Goal: Task Accomplishment & Management: Complete application form

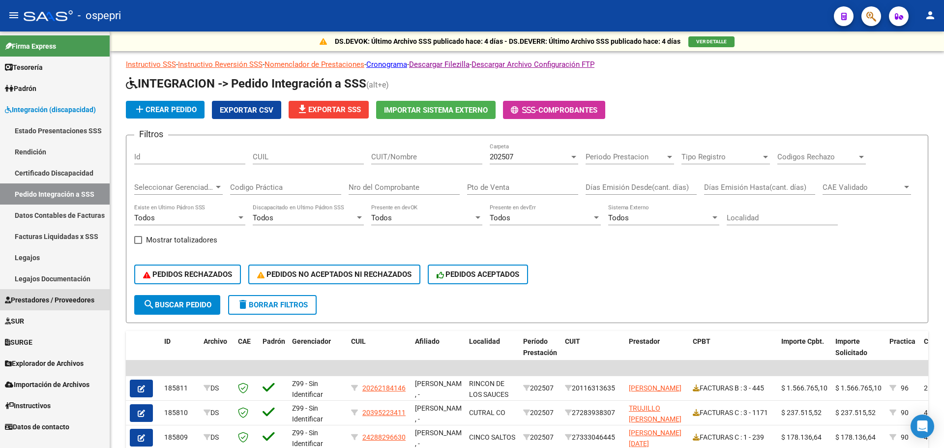
click at [54, 297] on span "Prestadores / Proveedores" at bounding box center [49, 300] width 89 height 11
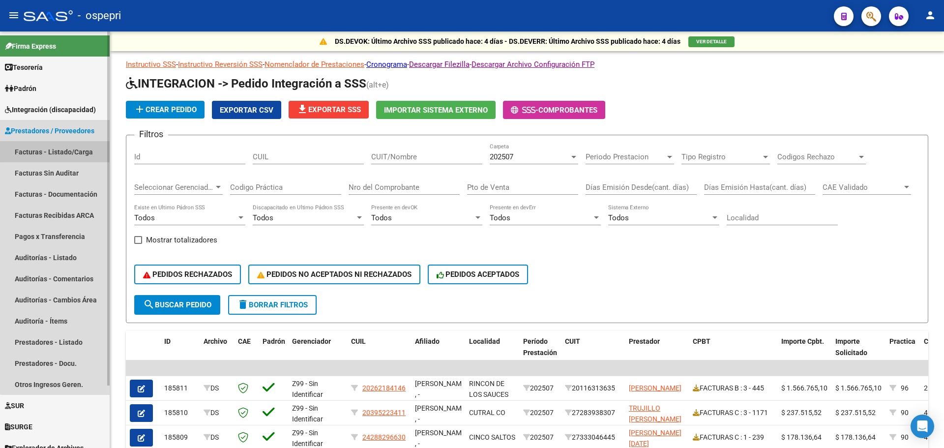
click at [59, 149] on link "Facturas - Listado/Carga" at bounding box center [55, 151] width 110 height 21
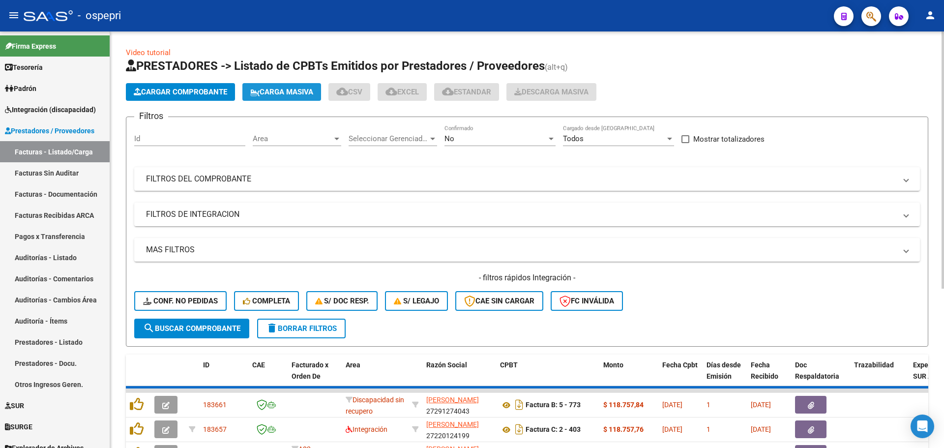
click at [290, 87] on button "Carga Masiva" at bounding box center [281, 92] width 79 height 18
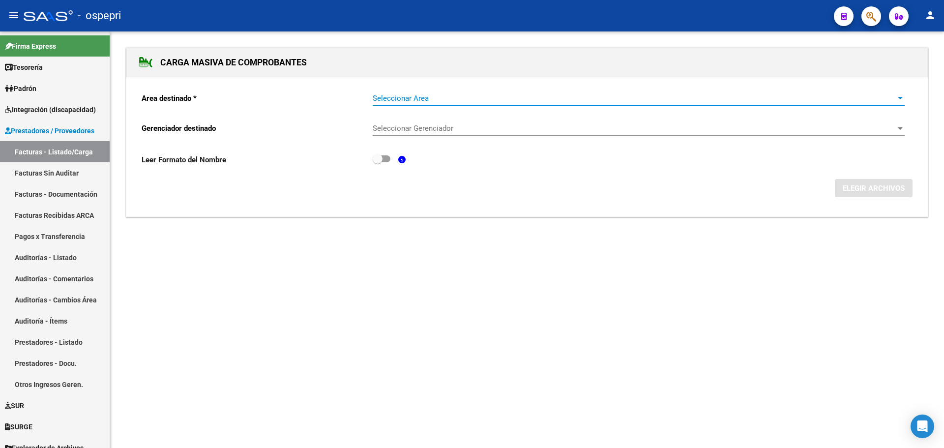
click at [424, 96] on span "Seleccionar Area" at bounding box center [634, 98] width 523 height 9
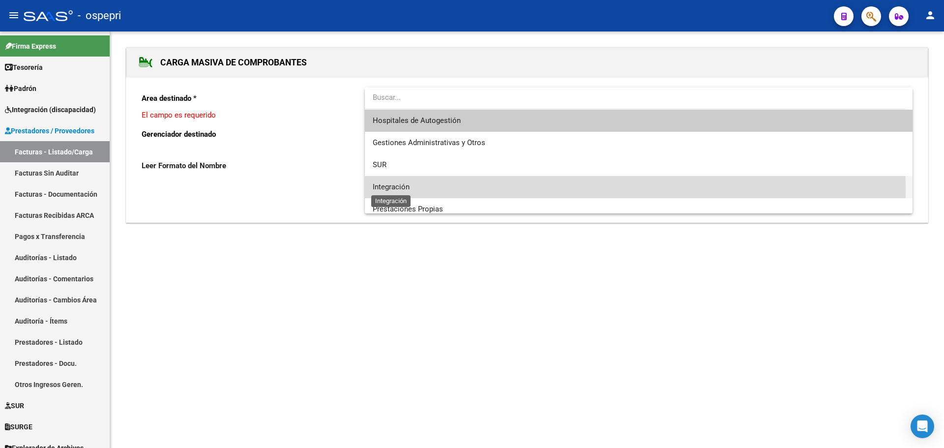
click at [395, 189] on span "Integración" at bounding box center [391, 186] width 37 height 9
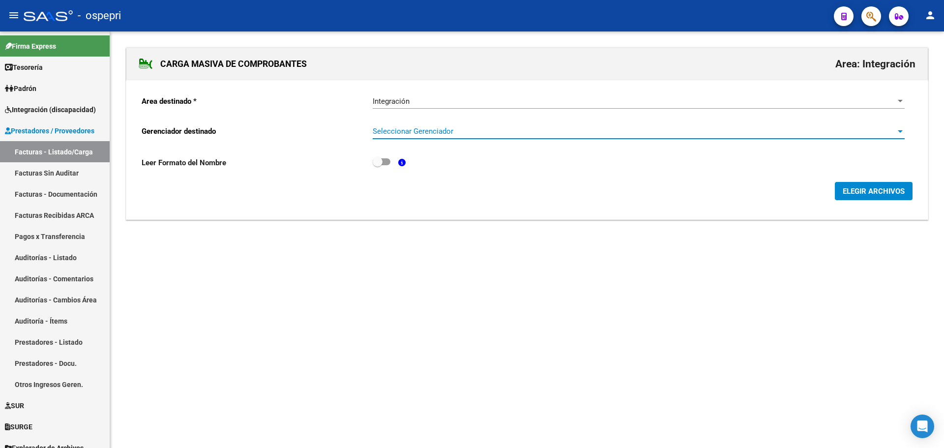
click at [407, 132] on span "Seleccionar Gerenciador" at bounding box center [634, 131] width 523 height 9
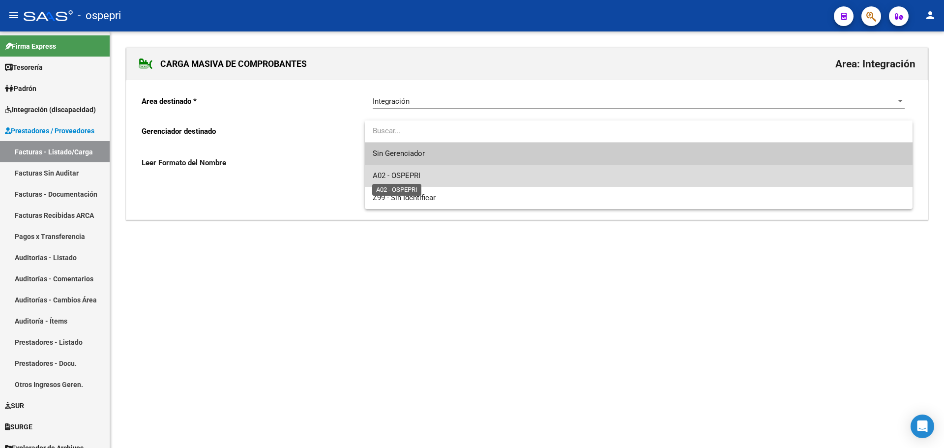
click at [400, 172] on span "A02 - OSPEPRI" at bounding box center [397, 175] width 48 height 9
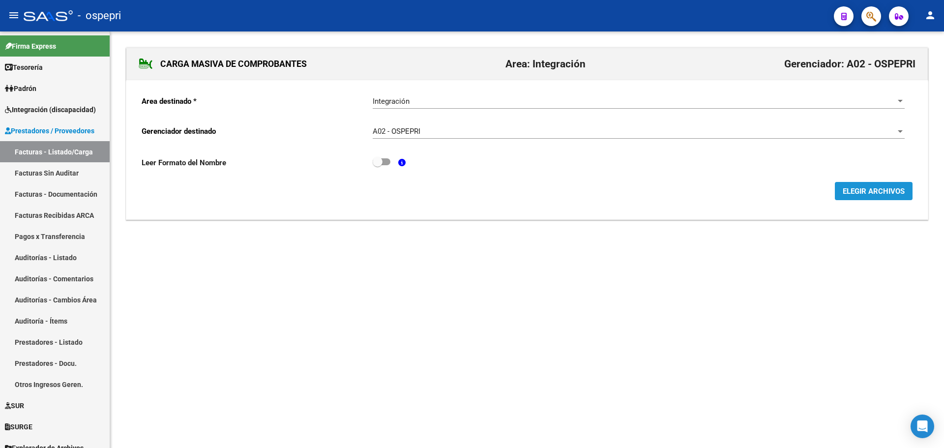
click at [883, 189] on span "ELEGIR ARCHIVOS" at bounding box center [874, 191] width 62 height 9
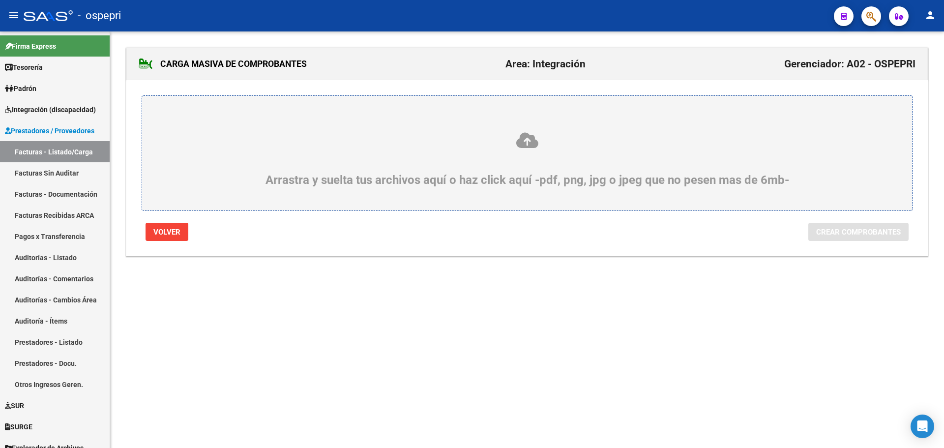
click at [529, 141] on icon at bounding box center [527, 140] width 723 height 18
click at [0, 0] on input "Arrastra y suelta tus archivos aquí o haz click aquí -pdf, png, jpg o jpeg que …" at bounding box center [0, 0] width 0 height 0
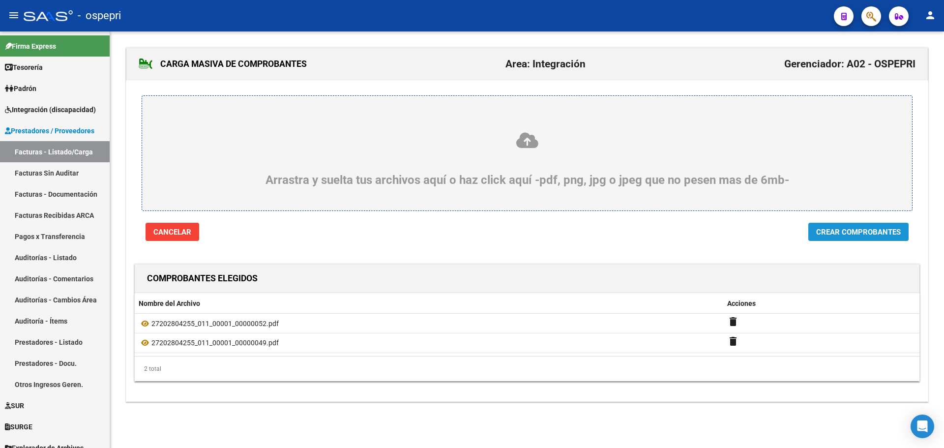
click at [848, 229] on span "Crear Comprobantes" at bounding box center [858, 232] width 85 height 9
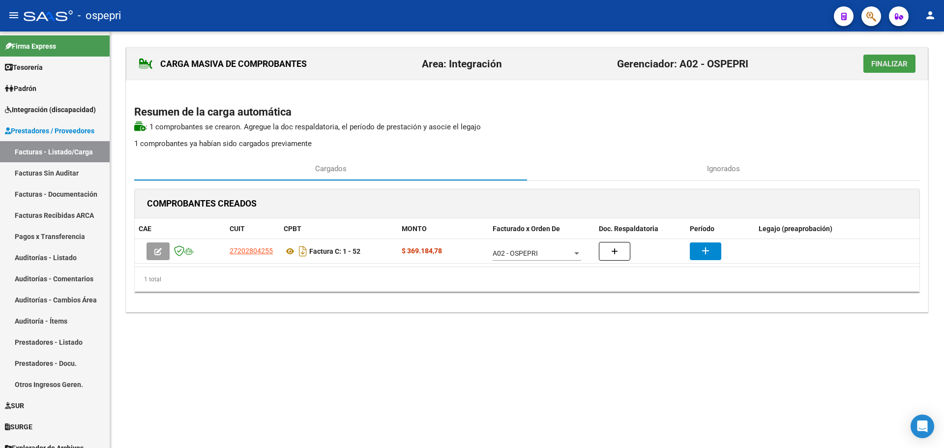
click at [892, 64] on span "Finalizar" at bounding box center [889, 63] width 36 height 9
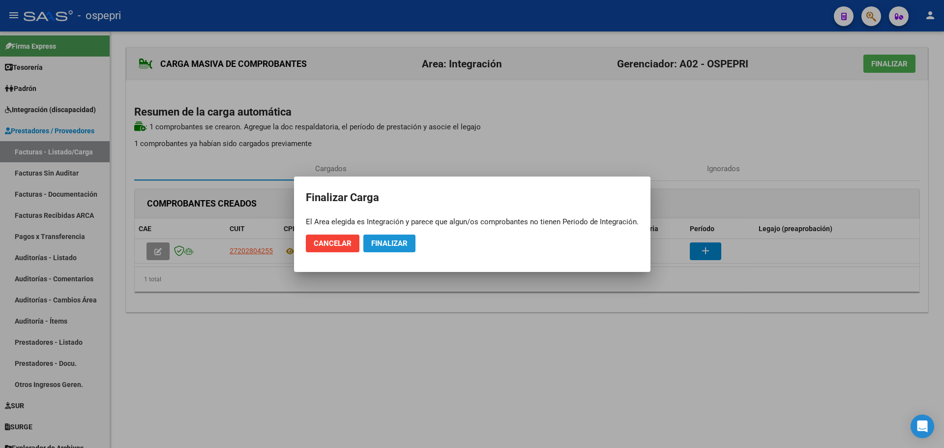
click at [387, 238] on button "Finalizar" at bounding box center [389, 244] width 52 height 18
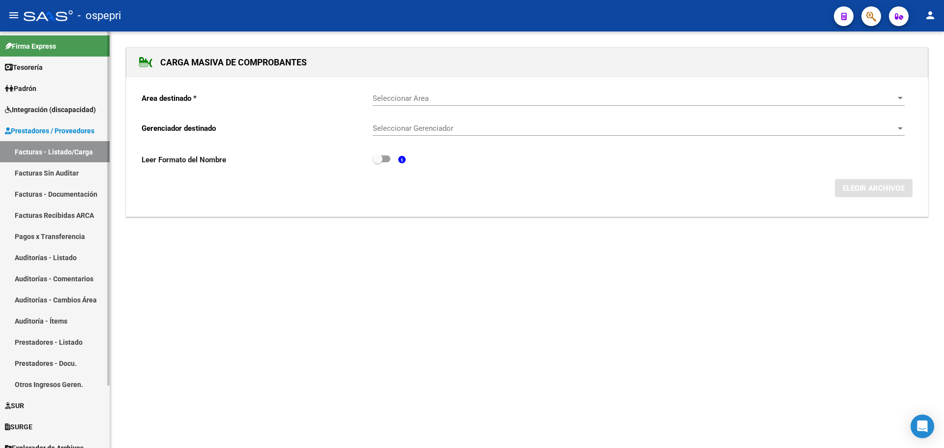
click at [37, 149] on link "Facturas - Listado/Carga" at bounding box center [55, 151] width 110 height 21
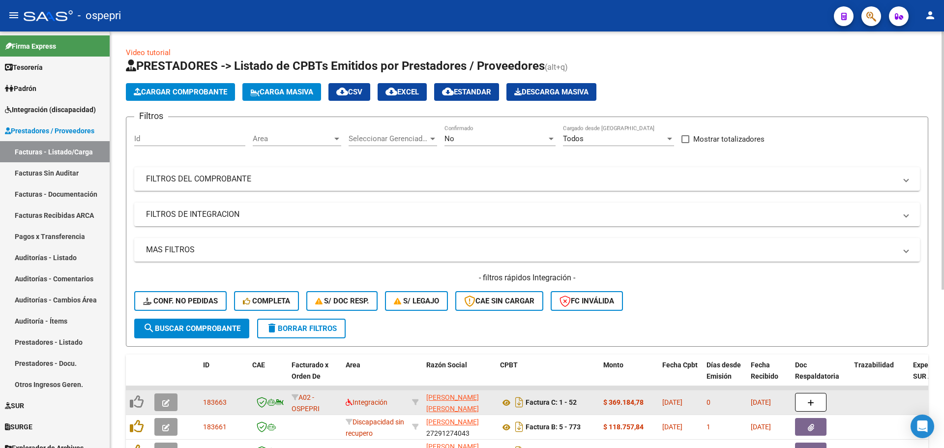
scroll to position [13, 0]
click at [167, 405] on icon "button" at bounding box center [165, 402] width 7 height 7
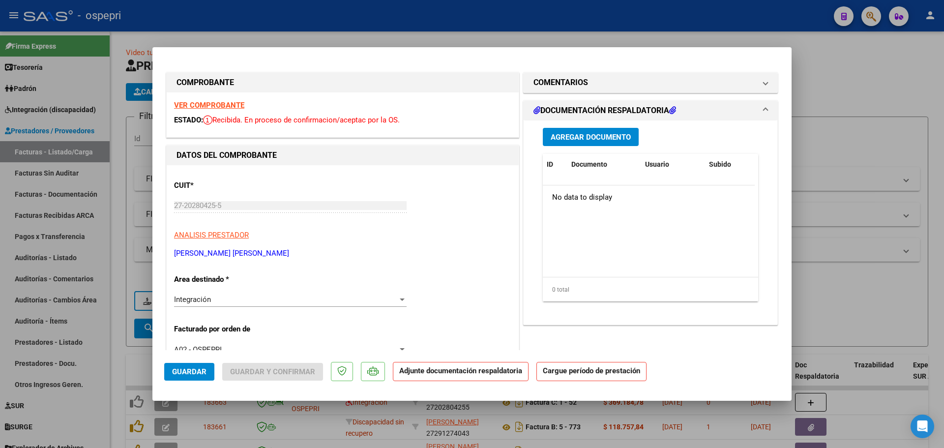
click at [218, 106] on strong "VER COMPROBANTE" at bounding box center [209, 105] width 70 height 9
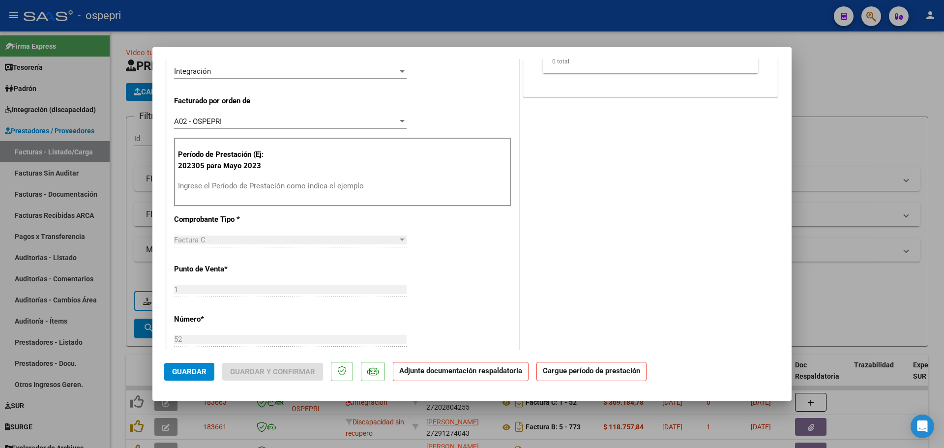
scroll to position [246, 0]
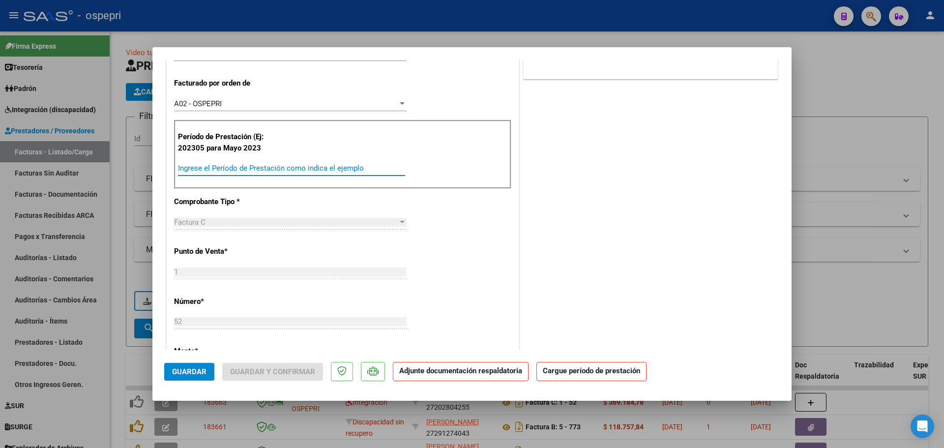
click at [276, 169] on input "Ingrese el Período de Prestación como indica el ejemplo" at bounding box center [291, 168] width 227 height 9
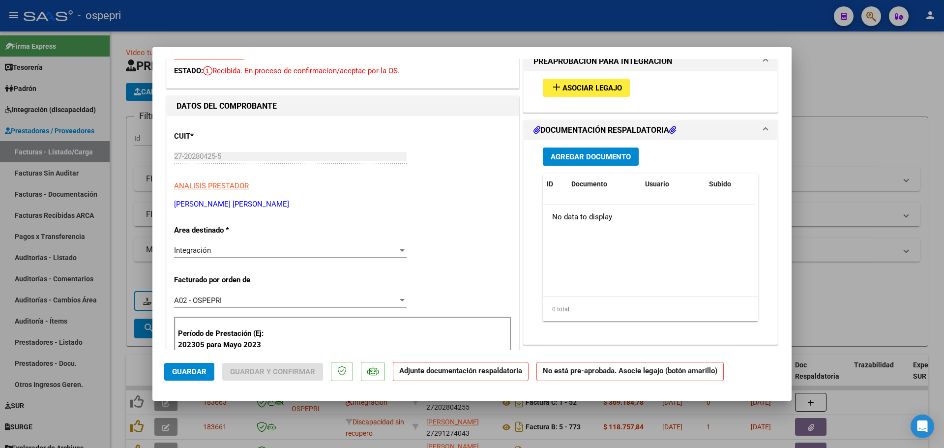
scroll to position [0, 0]
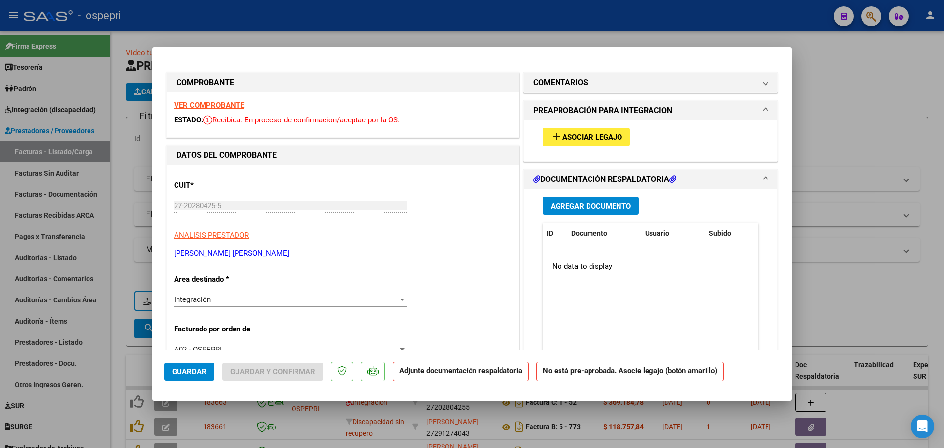
type input "202507"
click at [607, 137] on span "Asociar Legajo" at bounding box center [592, 137] width 59 height 9
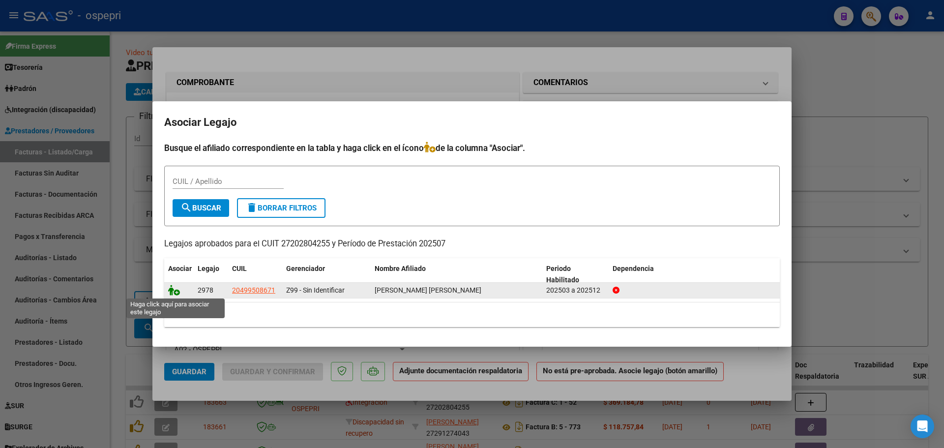
click at [175, 293] on icon at bounding box center [174, 290] width 12 height 11
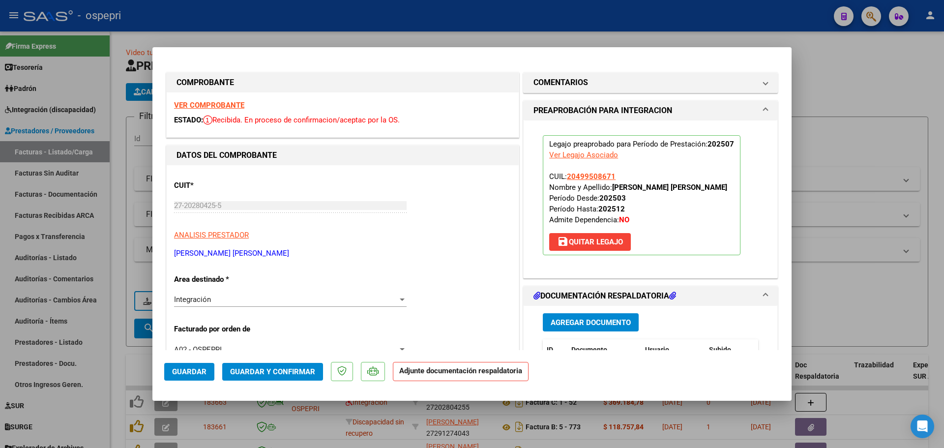
click at [587, 324] on span "Agregar Documento" at bounding box center [591, 322] width 80 height 9
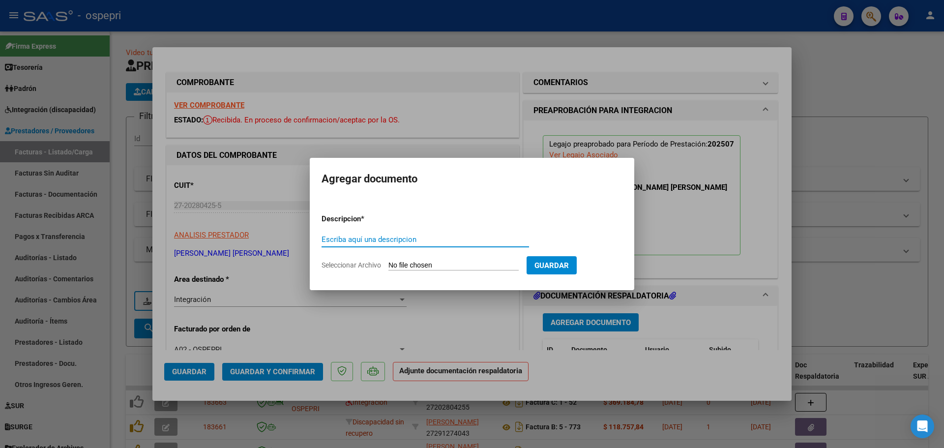
click at [378, 242] on input "Escriba aquí una descripcion" at bounding box center [426, 239] width 208 height 9
type input "ASISTENCIA"
click at [424, 267] on input "Seleccionar Archivo" at bounding box center [453, 265] width 130 height 9
type input "C:\fakepath\Asistencia_Julio2025.jpeg"
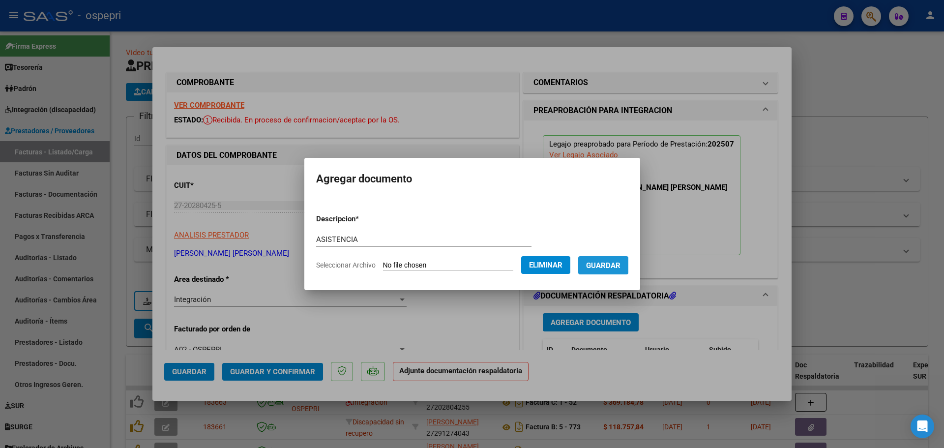
click at [612, 265] on span "Guardar" at bounding box center [603, 265] width 34 height 9
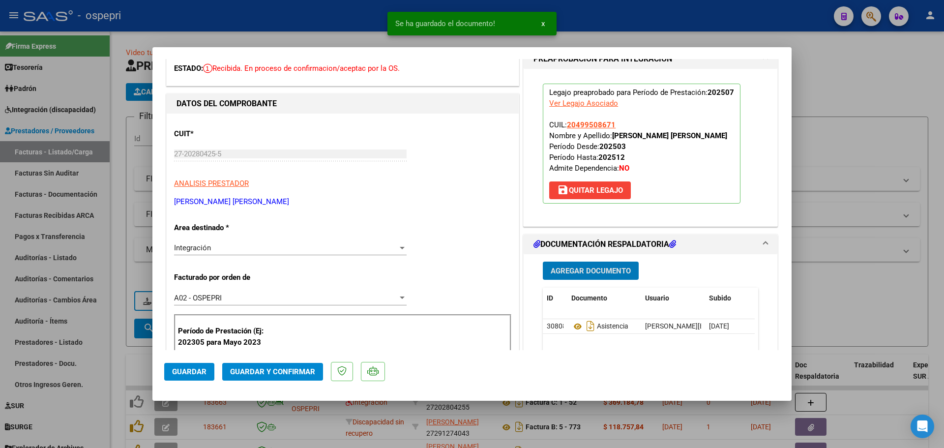
scroll to position [98, 0]
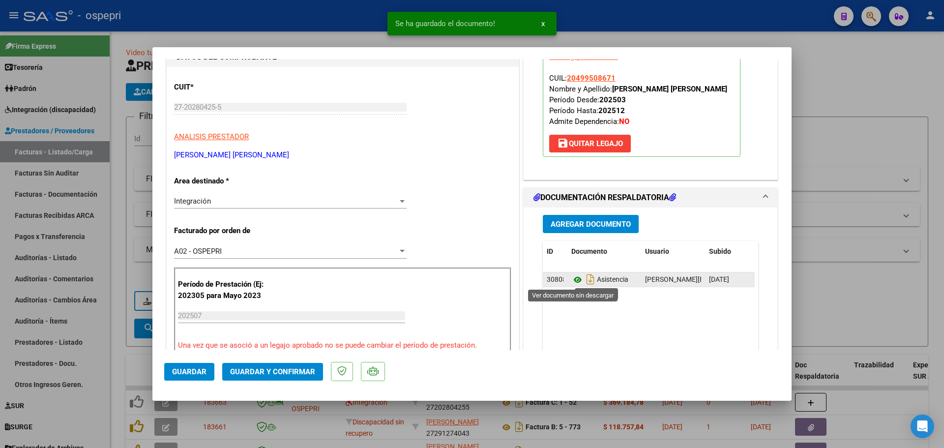
click at [574, 277] on icon at bounding box center [577, 280] width 13 height 12
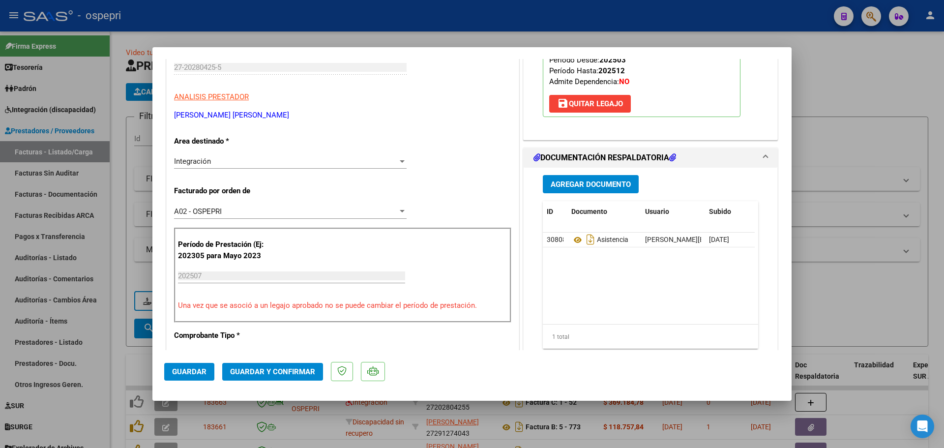
scroll to position [295, 0]
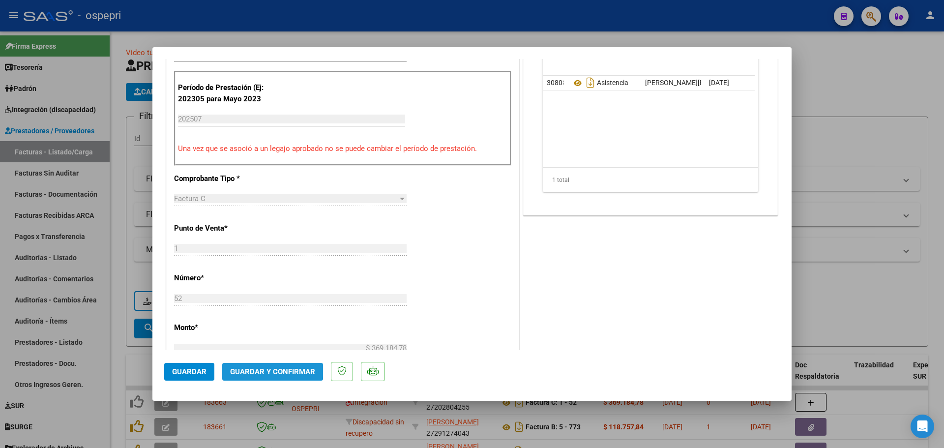
click at [266, 369] on span "Guardar y Confirmar" at bounding box center [272, 371] width 85 height 9
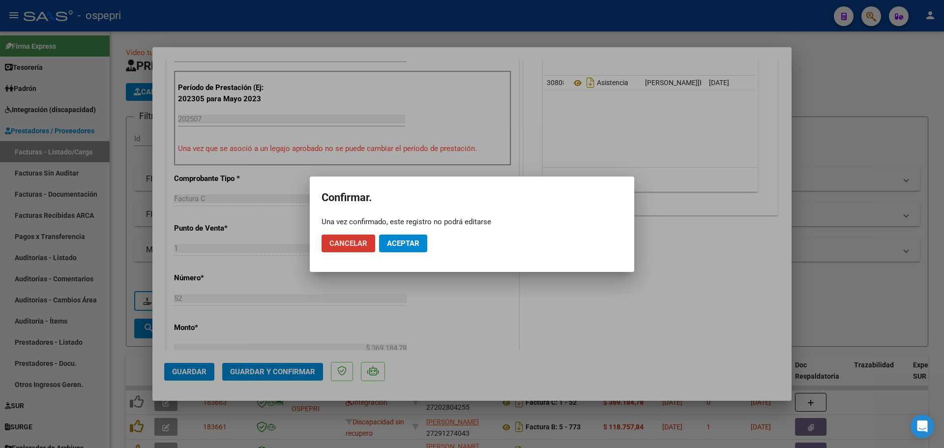
click at [403, 242] on span "Aceptar" at bounding box center [403, 243] width 32 height 9
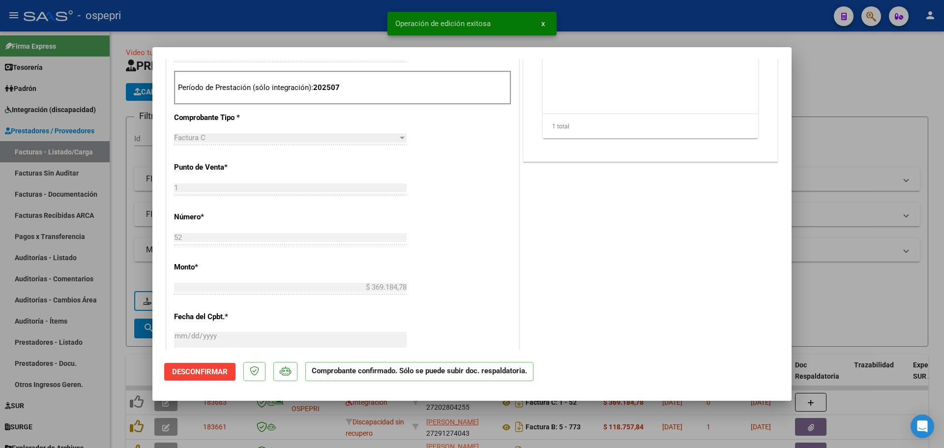
type input "$ 0,00"
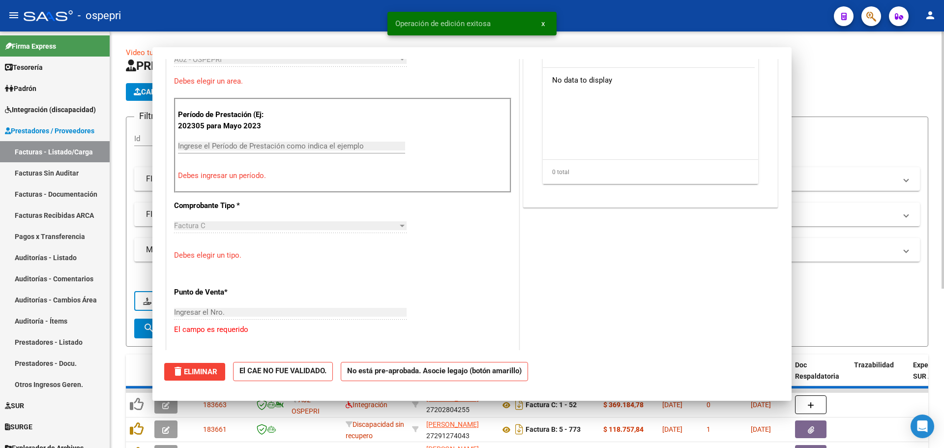
scroll to position [312, 0]
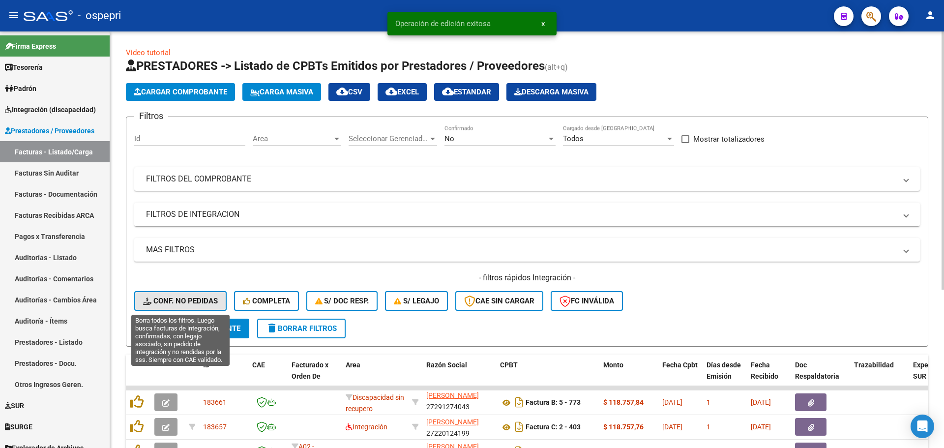
click at [202, 301] on span "Conf. no pedidas" at bounding box center [180, 301] width 75 height 9
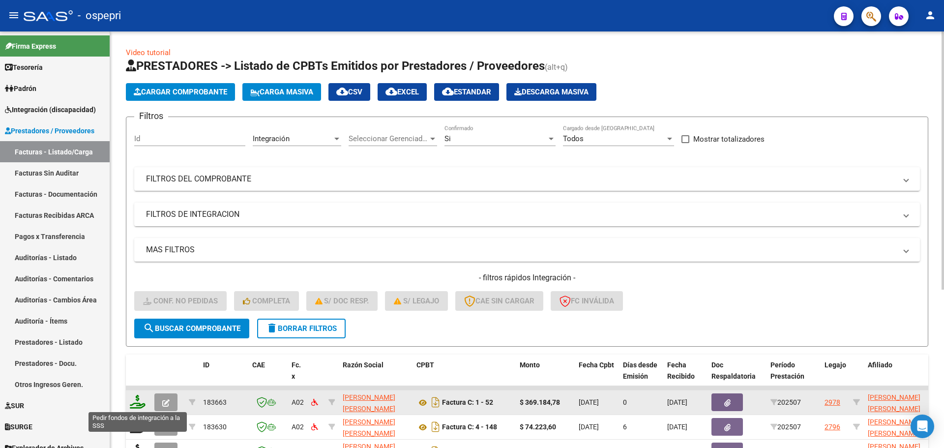
click at [144, 403] on icon at bounding box center [138, 402] width 16 height 14
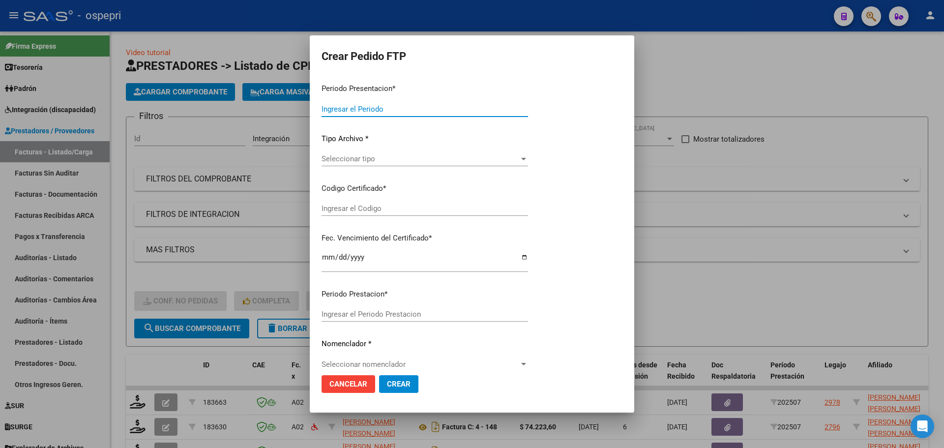
type input "202507"
type input "$ 369.184,78"
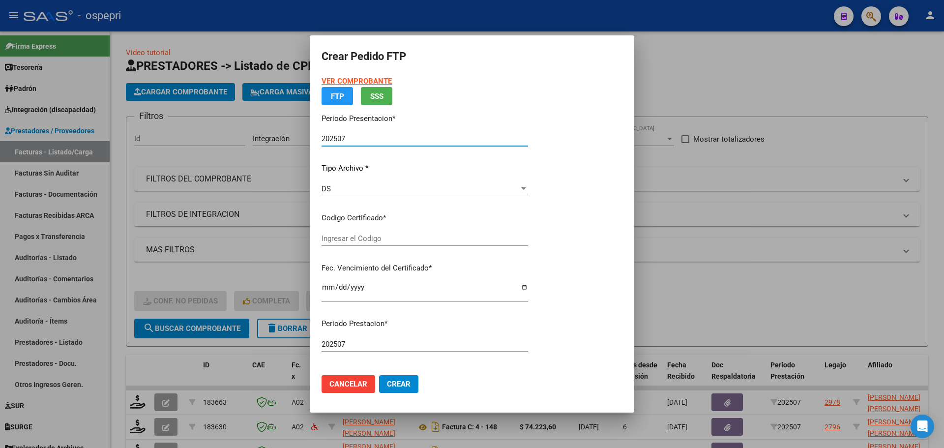
type input "ARG02000499508672015101320201013RIO145"
type input "[DATE]"
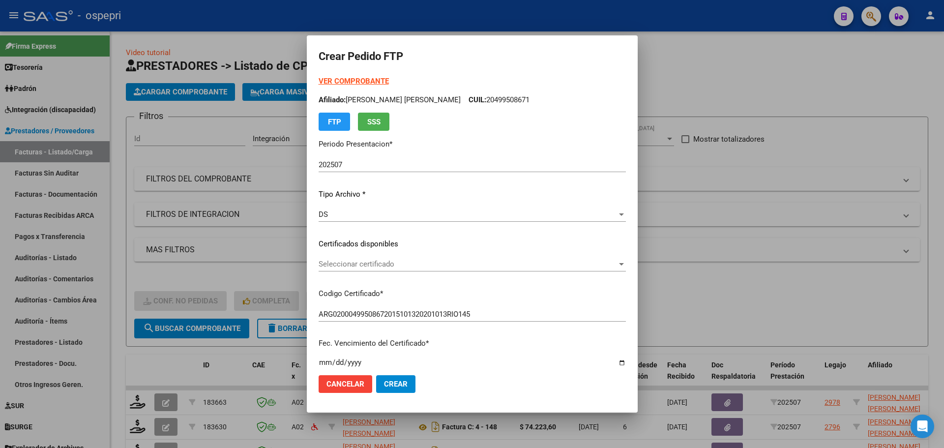
click at [373, 238] on p "Certificados disponibles" at bounding box center [472, 243] width 307 height 11
click at [377, 266] on span "Seleccionar certificado" at bounding box center [468, 264] width 298 height 9
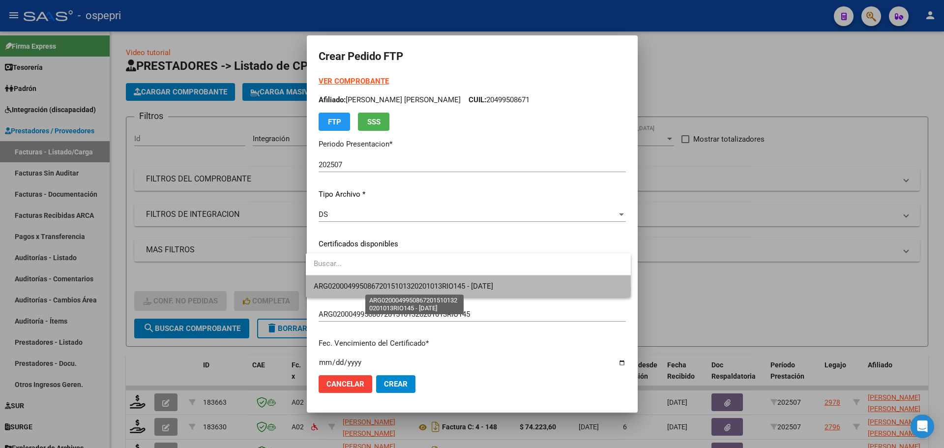
click at [384, 288] on span "ARG02000499508672015101320201013RIO145 - [DATE]" at bounding box center [403, 286] width 179 height 9
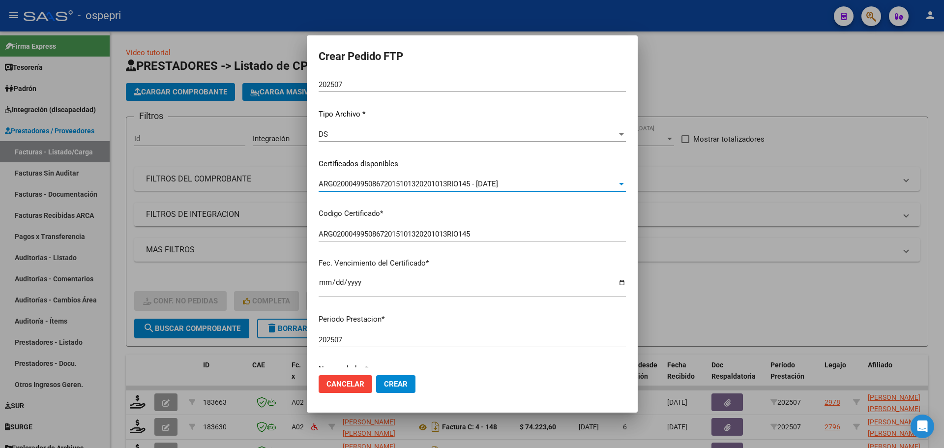
scroll to position [197, 0]
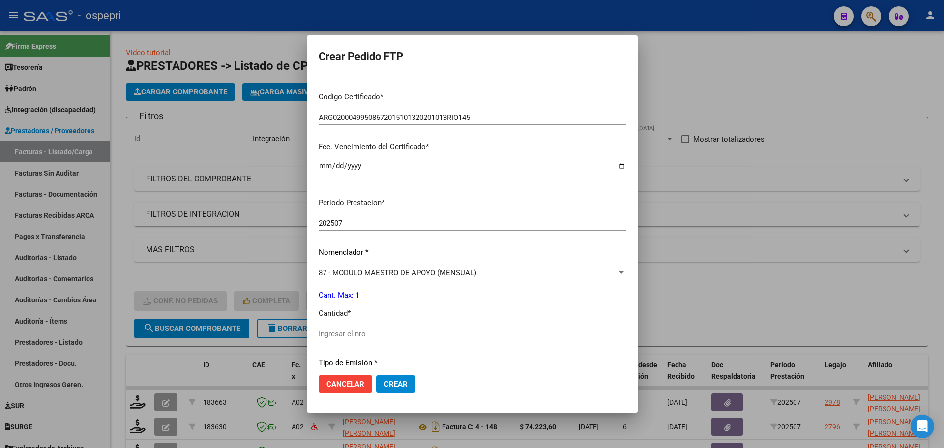
click at [372, 337] on input "Ingresar el nro" at bounding box center [472, 333] width 307 height 9
type input "1"
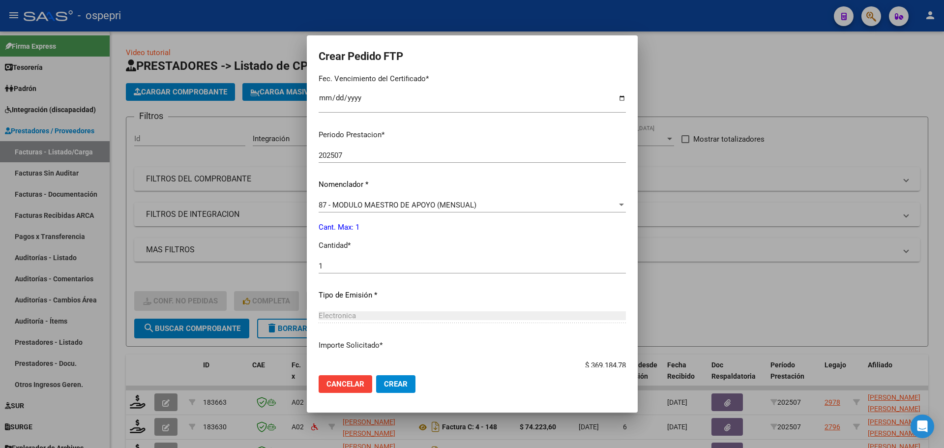
scroll to position [329, 0]
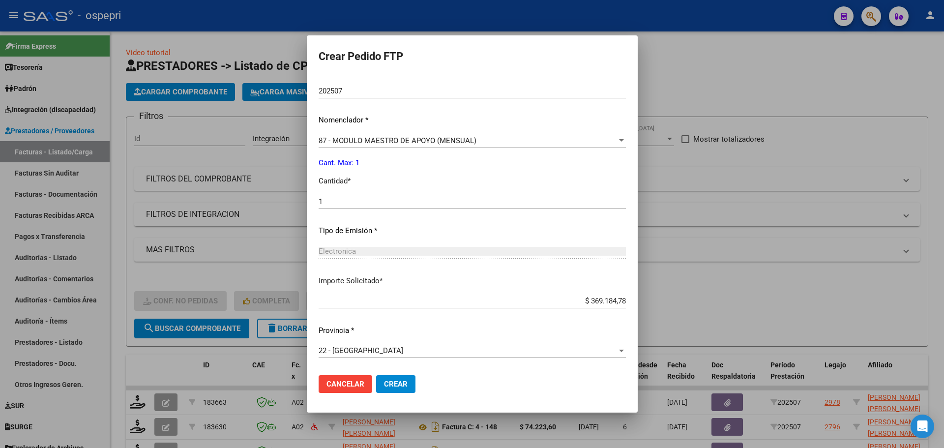
click at [387, 385] on span "Crear" at bounding box center [396, 384] width 24 height 9
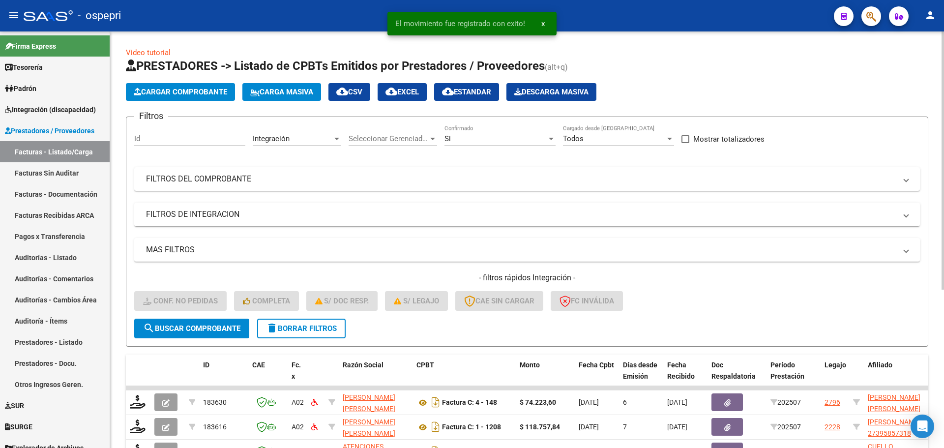
click at [323, 328] on span "delete Borrar Filtros" at bounding box center [301, 328] width 71 height 9
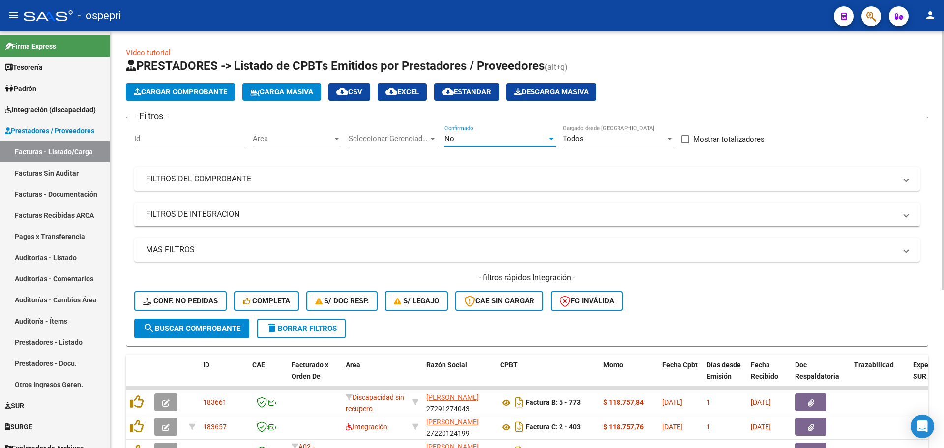
click at [551, 139] on div at bounding box center [551, 139] width 5 height 2
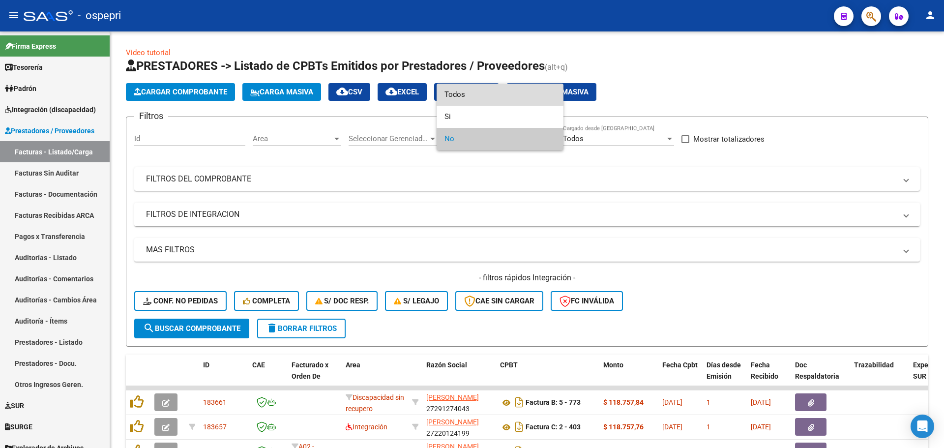
click at [473, 95] on span "Todos" at bounding box center [500, 95] width 111 height 22
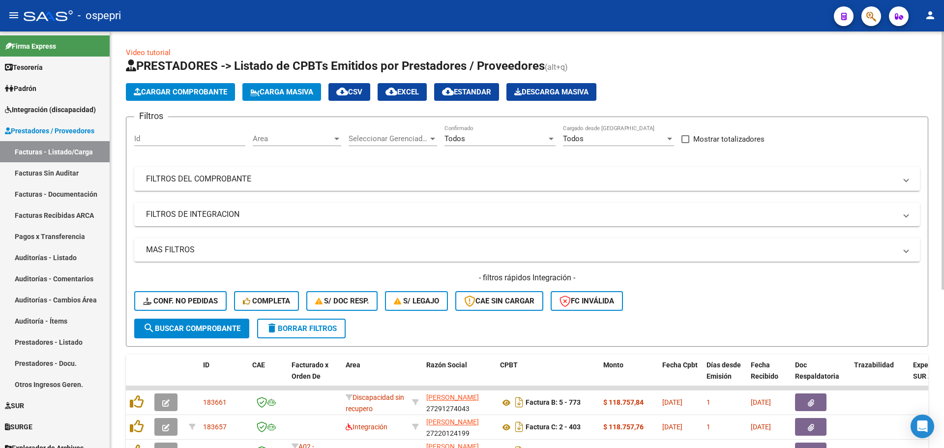
click at [900, 182] on span "FILTROS DEL COMPROBANTE" at bounding box center [525, 179] width 758 height 11
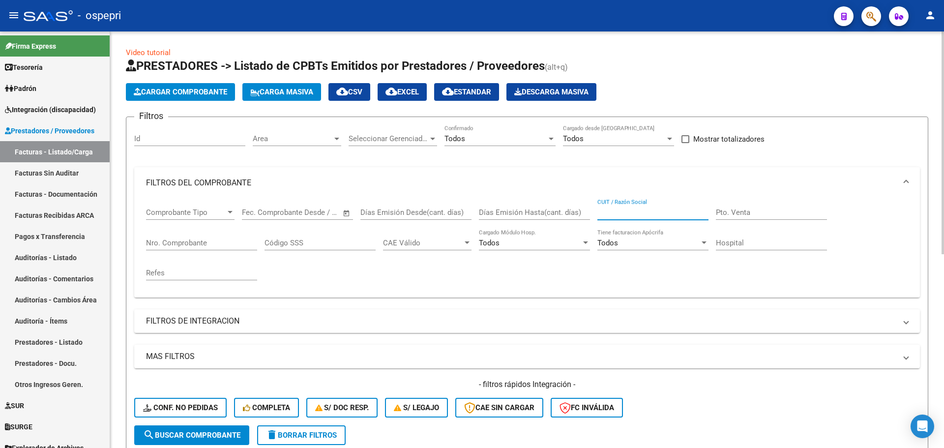
click at [659, 208] on input "CUIT / Razón Social" at bounding box center [652, 212] width 111 height 9
type input "27202804255"
click at [221, 433] on span "search Buscar Comprobante" at bounding box center [191, 435] width 97 height 9
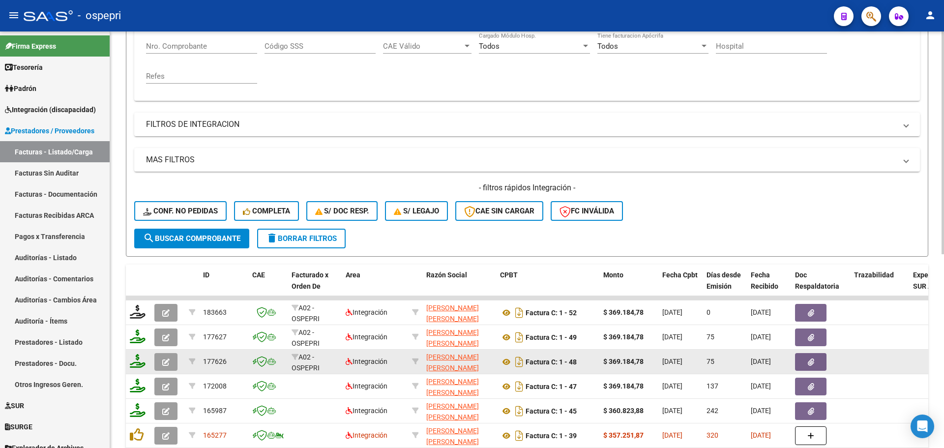
scroll to position [13, 0]
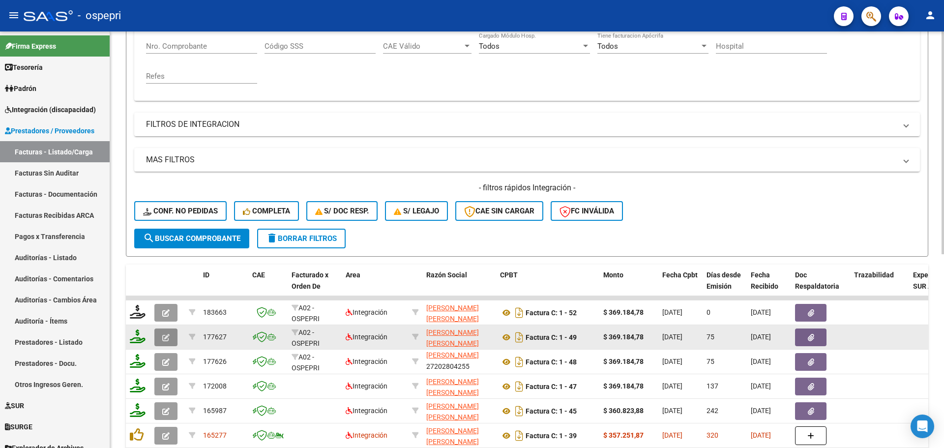
click at [165, 336] on icon "button" at bounding box center [165, 337] width 7 height 7
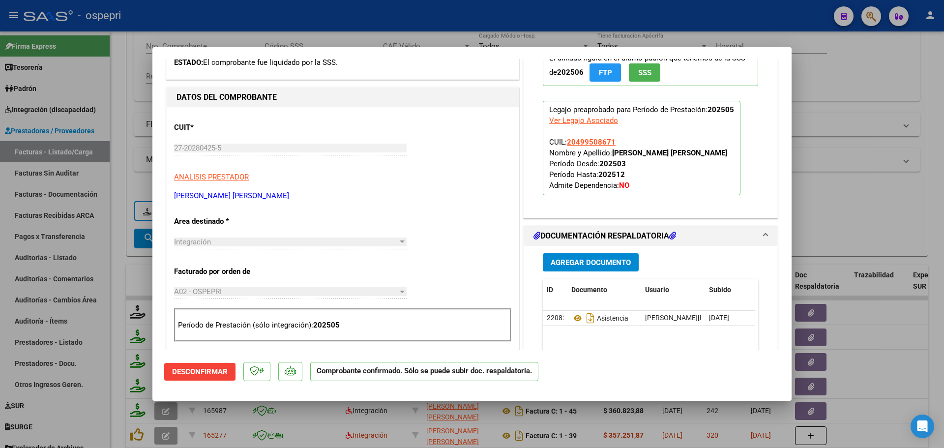
scroll to position [0, 0]
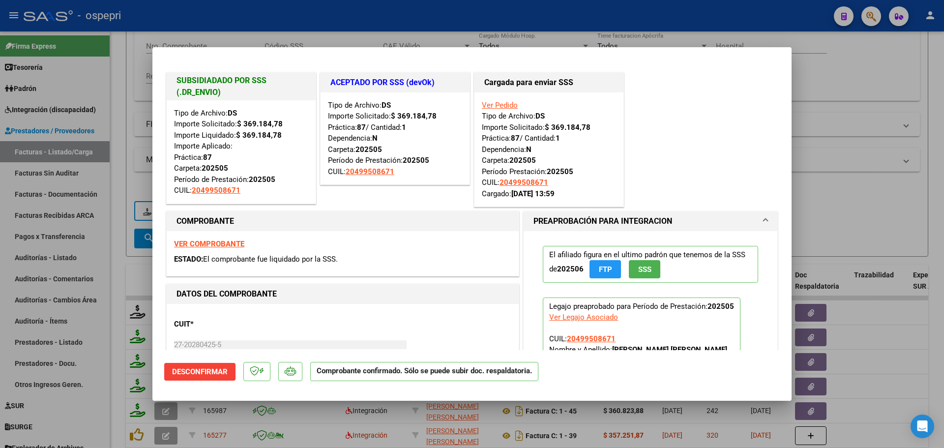
type input "$ 0,00"
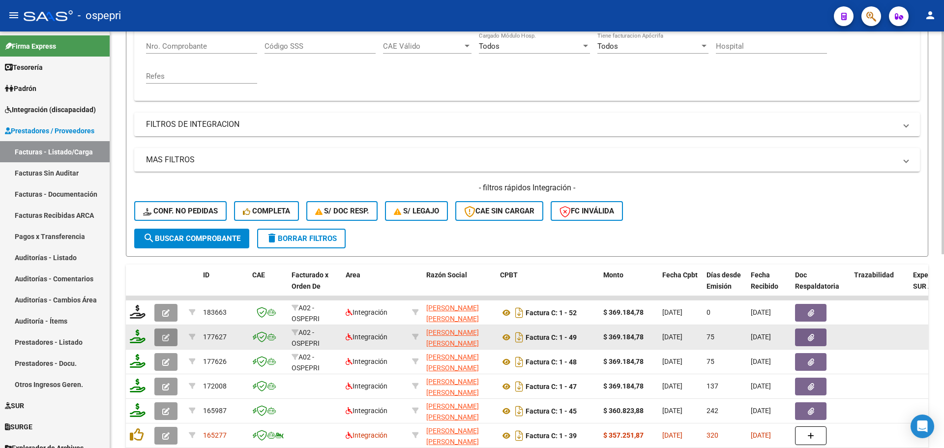
click at [166, 332] on button "button" at bounding box center [165, 337] width 23 height 18
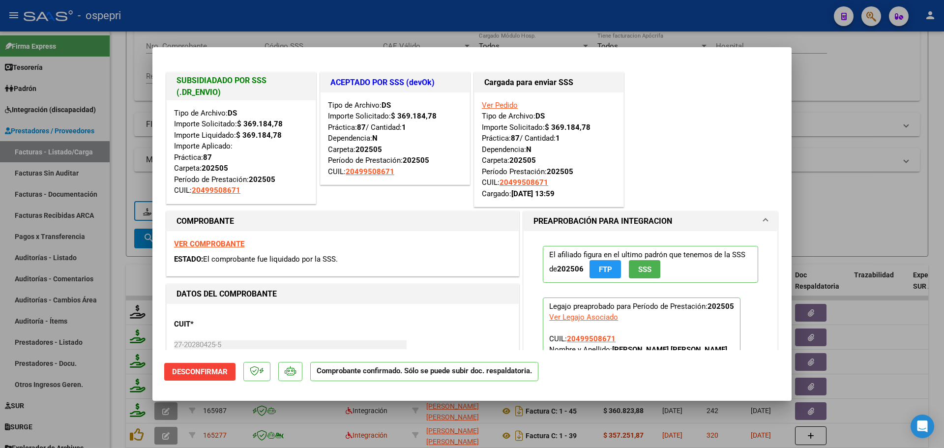
click at [231, 241] on strong "VER COMPROBANTE" at bounding box center [209, 243] width 70 height 9
type input "$ 0,00"
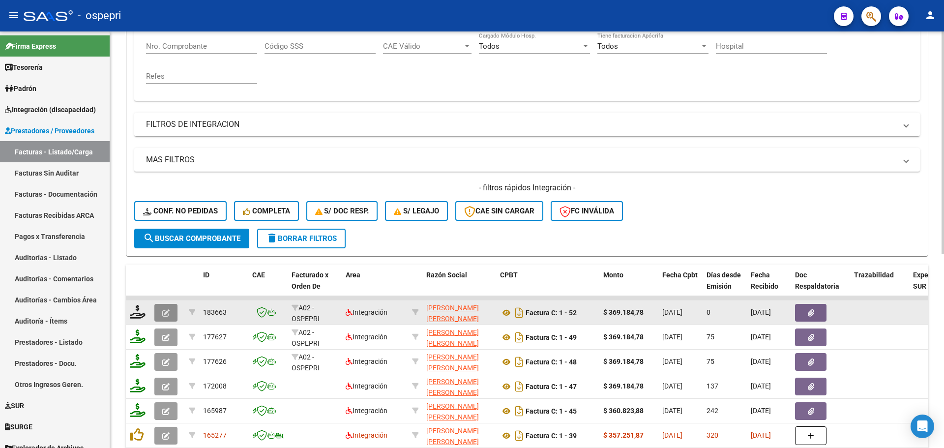
click at [171, 311] on button "button" at bounding box center [165, 313] width 23 height 18
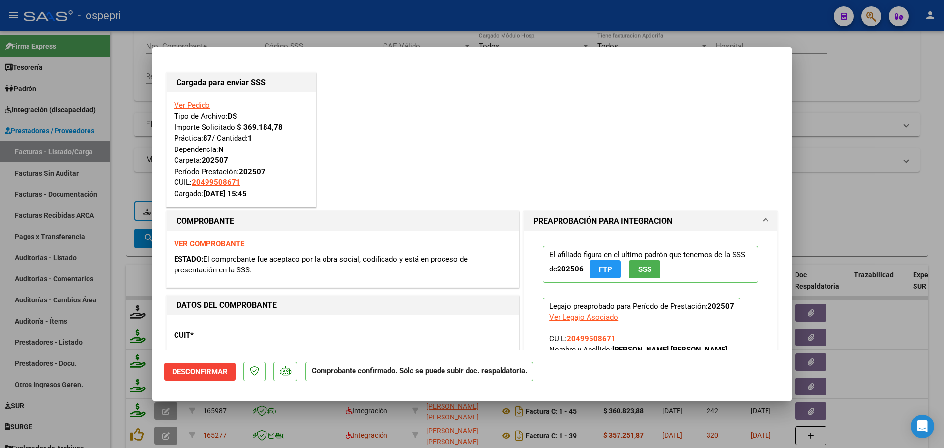
click at [225, 241] on strong "VER COMPROBANTE" at bounding box center [209, 243] width 70 height 9
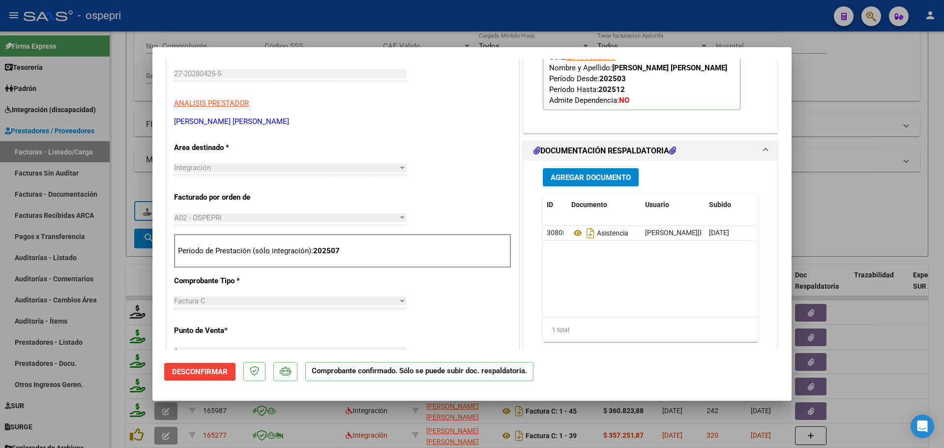
scroll to position [295, 0]
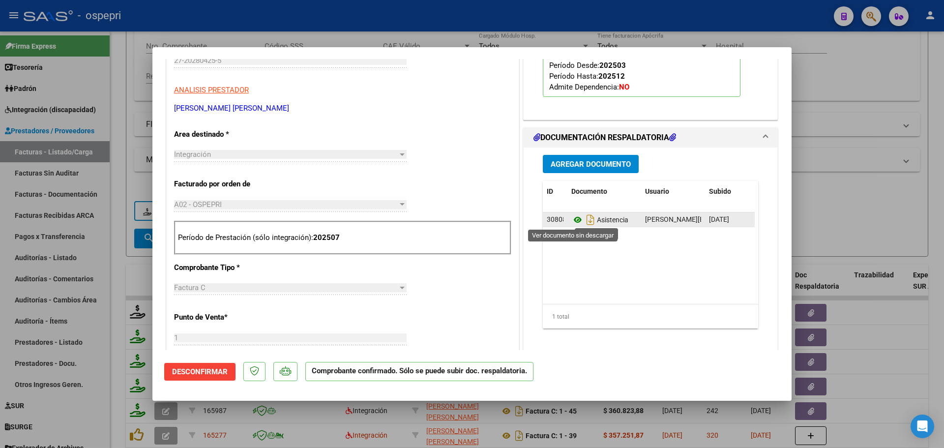
click at [573, 218] on icon at bounding box center [577, 220] width 13 height 12
type input "$ 0,00"
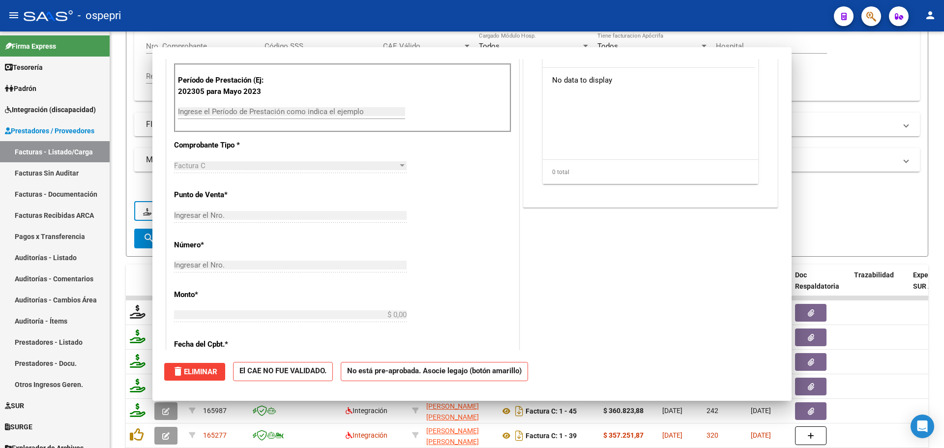
scroll to position [156, 0]
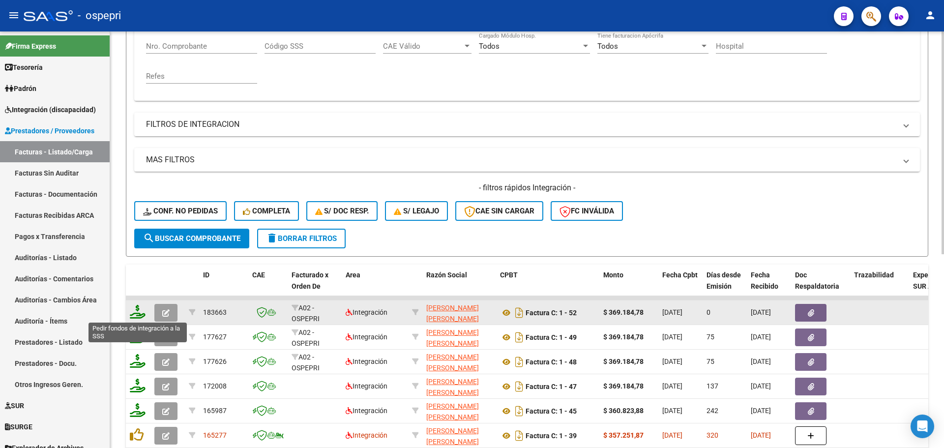
click at [138, 315] on icon at bounding box center [138, 312] width 16 height 14
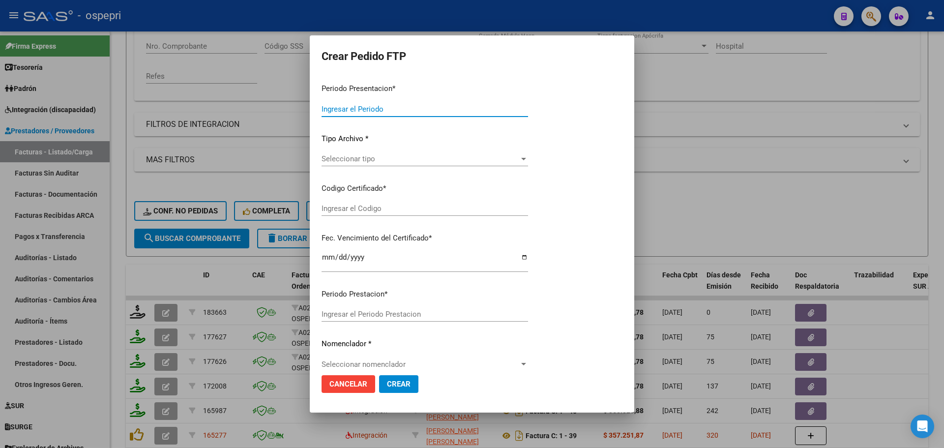
type input "202507"
type input "$ 369.184,78"
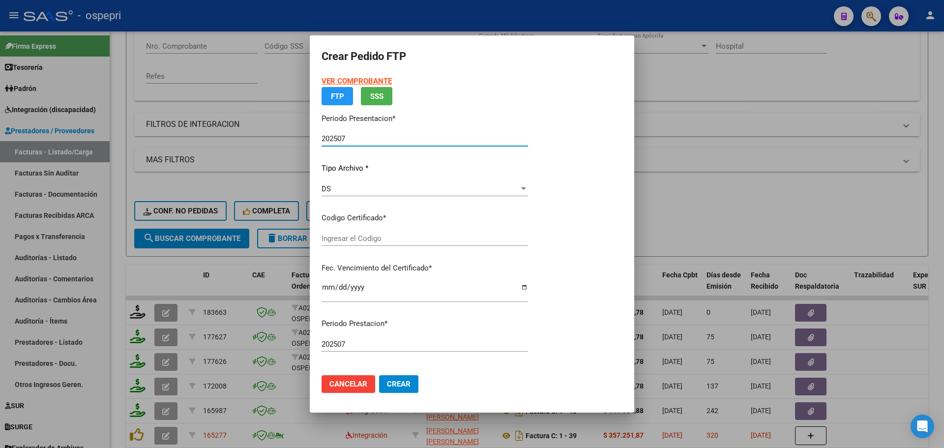
type input "ARG02000499508672015101320201013RIO145"
type input "[DATE]"
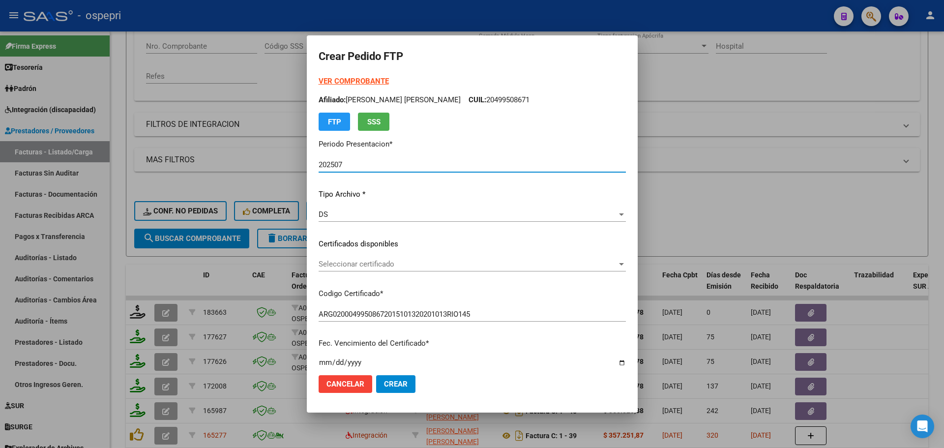
click at [360, 263] on span "Seleccionar certificado" at bounding box center [468, 264] width 298 height 9
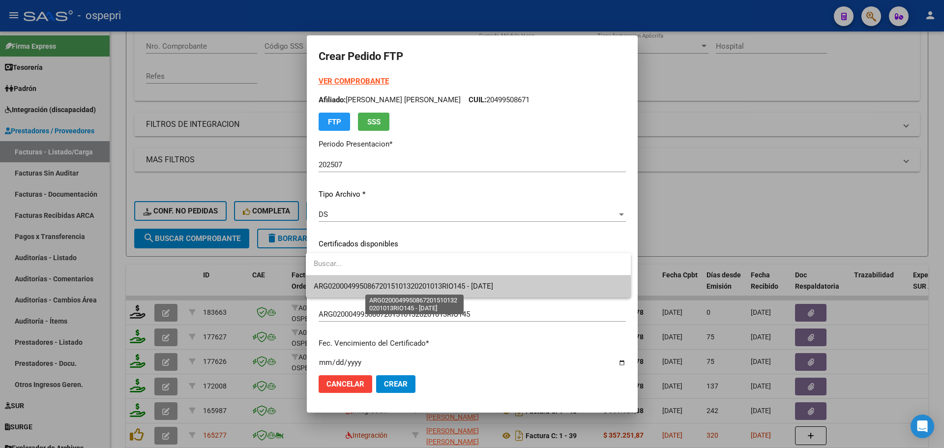
click at [393, 288] on span "ARG02000499508672015101320201013RIO145 - [DATE]" at bounding box center [403, 286] width 179 height 9
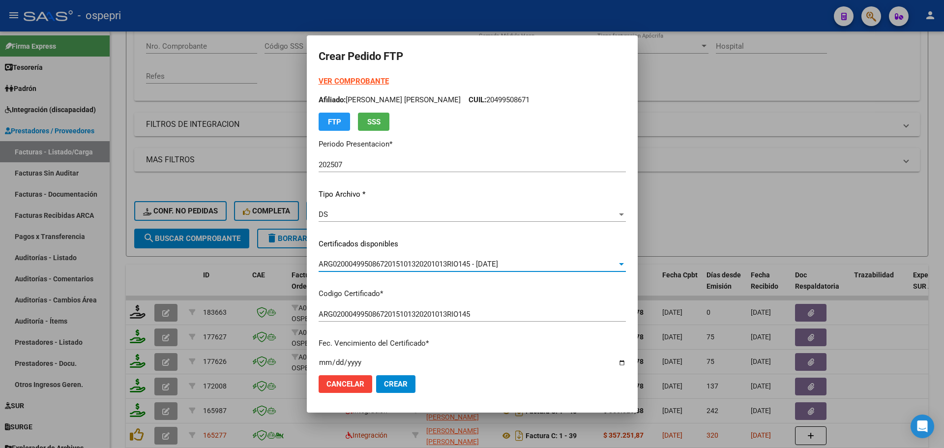
scroll to position [197, 0]
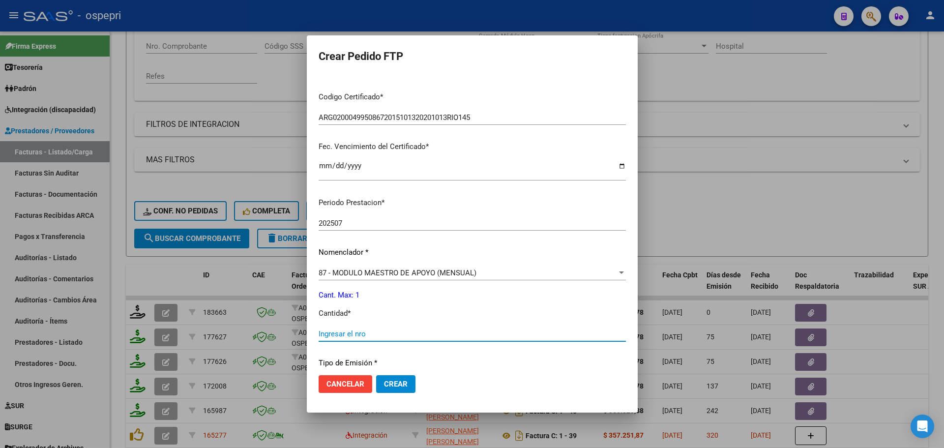
click at [374, 336] on input "Ingresar el nro" at bounding box center [472, 333] width 307 height 9
type input "1"
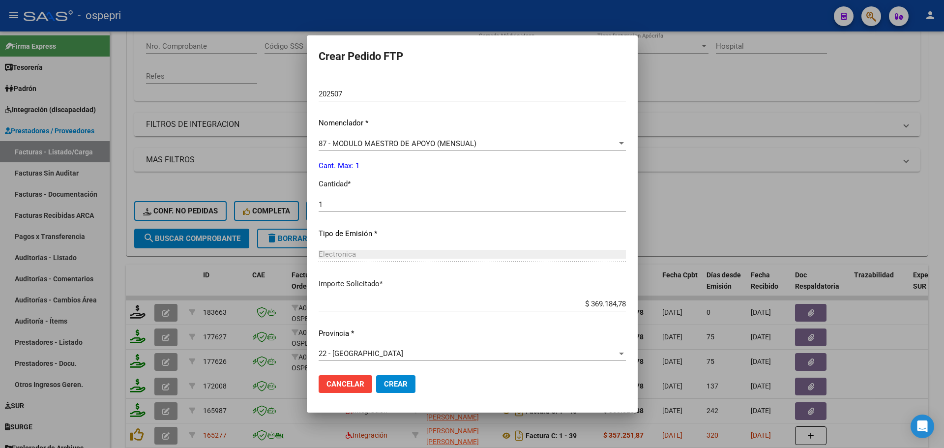
scroll to position [329, 0]
click at [393, 382] on span "Crear" at bounding box center [396, 384] width 24 height 9
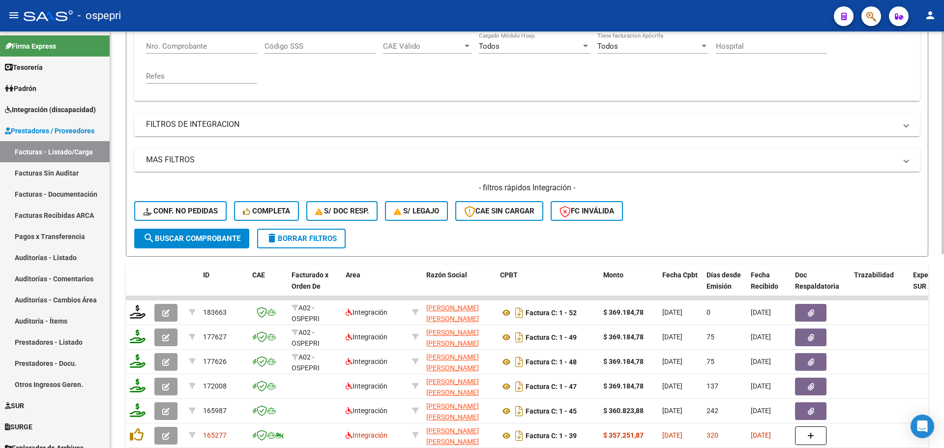
click at [306, 237] on span "delete Borrar Filtros" at bounding box center [301, 238] width 71 height 9
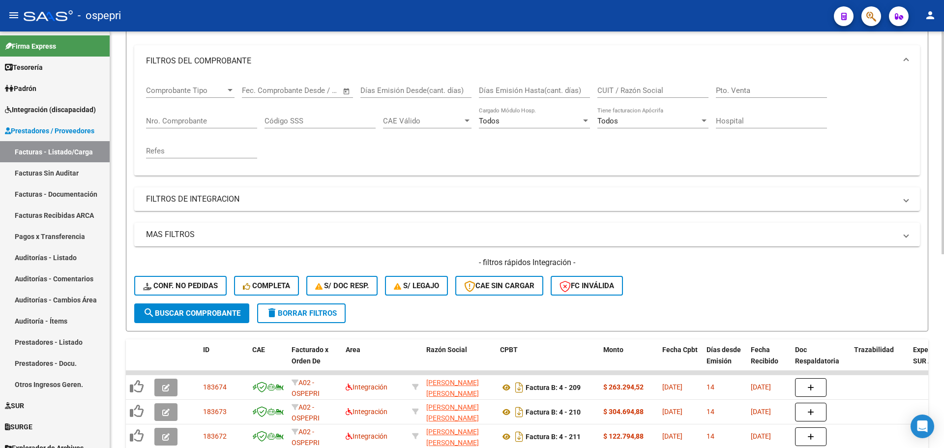
scroll to position [197, 0]
